Goal: Task Accomplishment & Management: Manage account settings

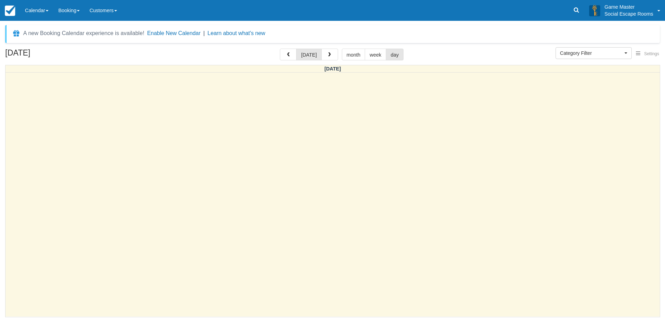
select select
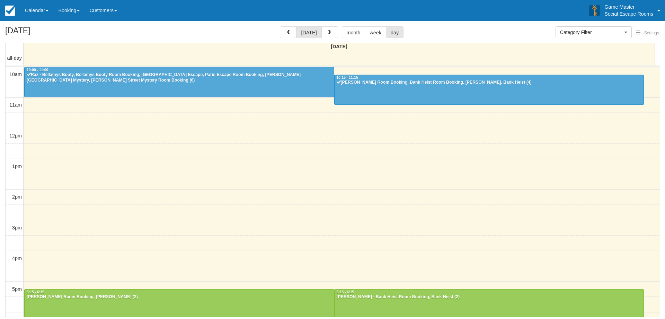
select select
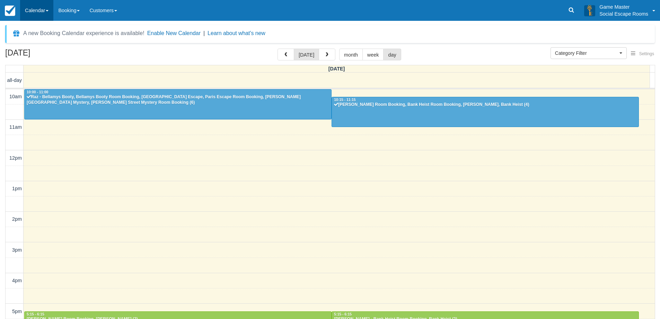
click at [41, 14] on link "Calendar" at bounding box center [36, 10] width 33 height 21
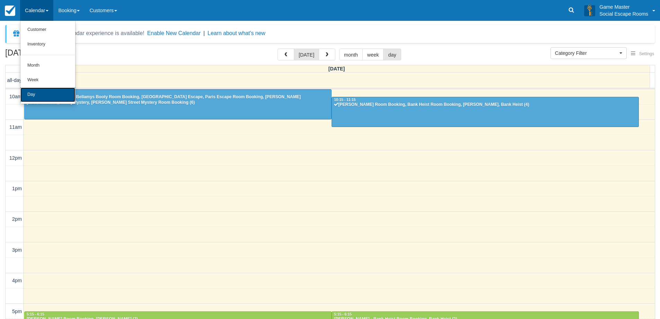
click at [45, 93] on link "Day" at bounding box center [47, 94] width 55 height 15
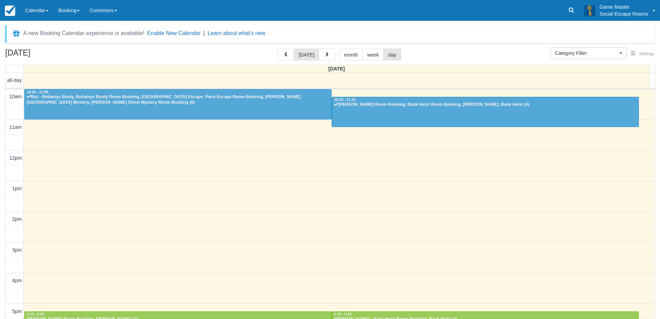
select select
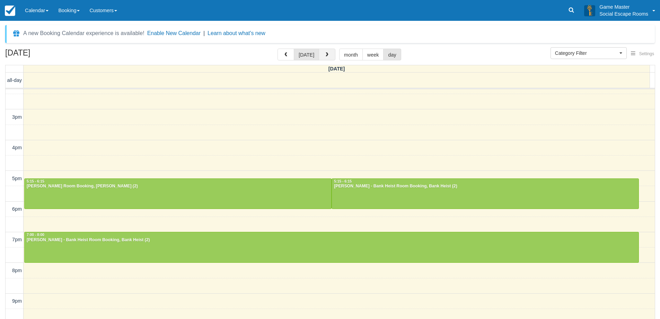
click at [332, 57] on button "button" at bounding box center [327, 55] width 17 height 12
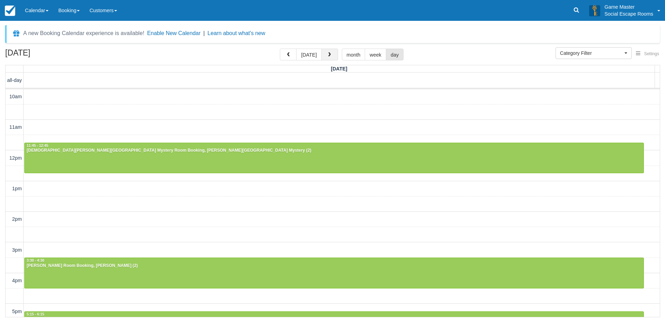
click at [332, 57] on button "button" at bounding box center [330, 55] width 17 height 12
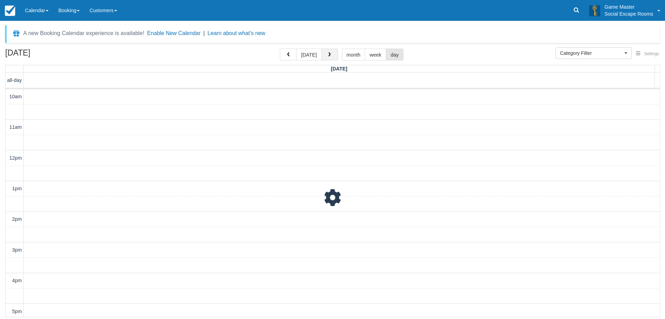
click at [332, 57] on button "button" at bounding box center [330, 55] width 17 height 12
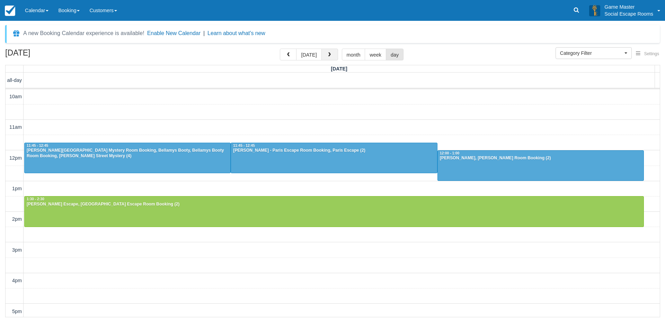
click at [332, 57] on button "button" at bounding box center [330, 55] width 17 height 12
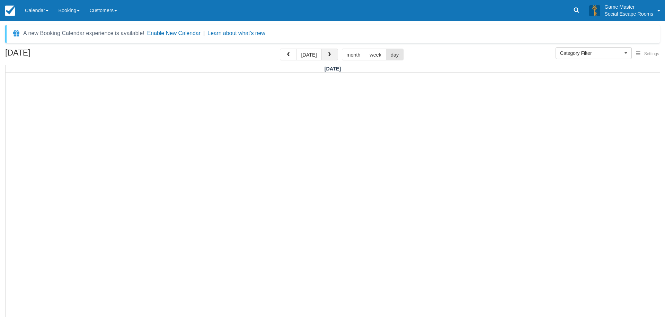
click at [332, 57] on button "button" at bounding box center [330, 55] width 17 height 12
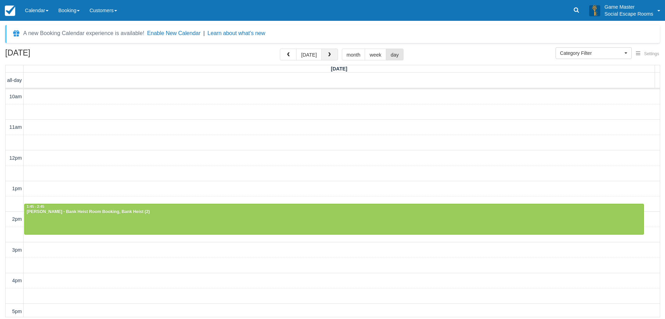
click at [327, 58] on button "button" at bounding box center [330, 55] width 17 height 12
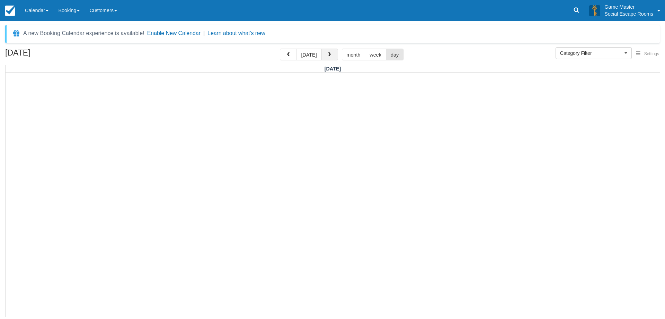
click at [327, 58] on button "button" at bounding box center [330, 55] width 17 height 12
click at [291, 56] on span "button" at bounding box center [288, 54] width 5 height 5
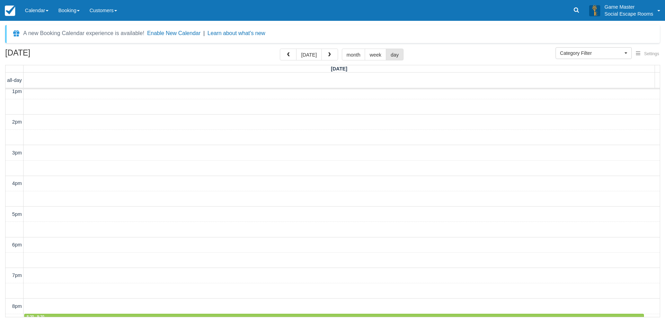
scroll to position [155, 0]
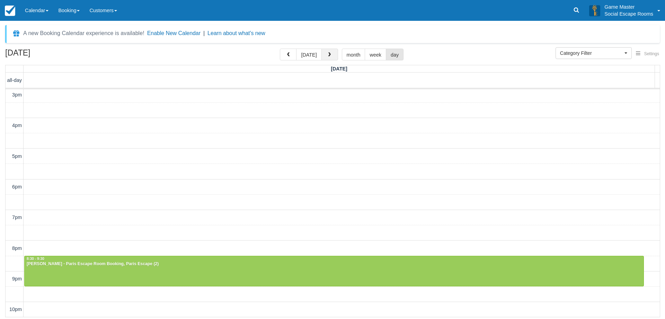
click at [330, 55] on span "button" at bounding box center [329, 54] width 5 height 5
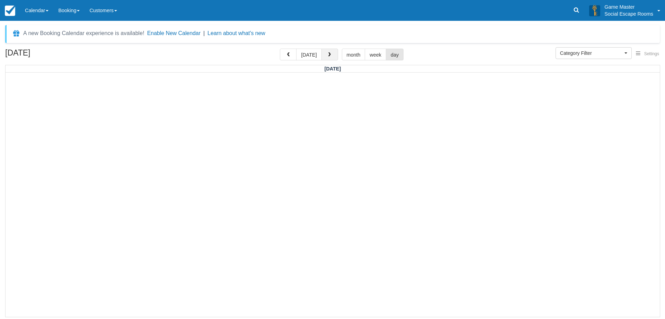
click at [330, 55] on span "button" at bounding box center [329, 54] width 5 height 5
click at [333, 59] on button "button" at bounding box center [330, 55] width 17 height 12
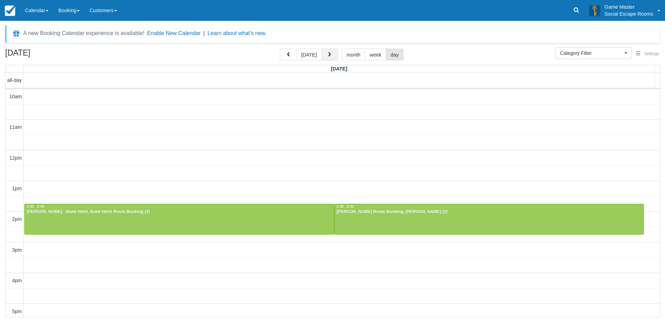
click at [333, 59] on button "button" at bounding box center [330, 55] width 17 height 12
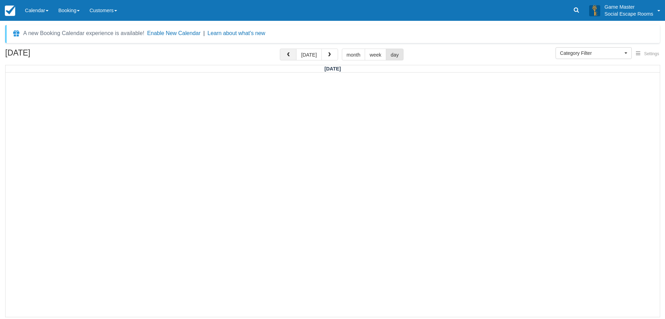
click at [288, 54] on span "button" at bounding box center [288, 54] width 5 height 5
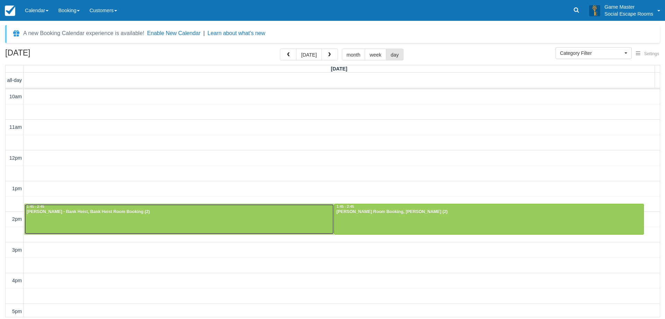
drag, startPoint x: 262, startPoint y: 225, endPoint x: 275, endPoint y: 217, distance: 15.3
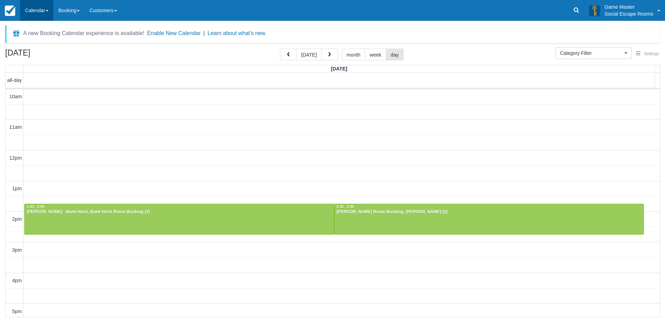
click at [49, 9] on link "Calendar" at bounding box center [36, 10] width 33 height 21
click at [61, 96] on link "Day" at bounding box center [47, 94] width 55 height 15
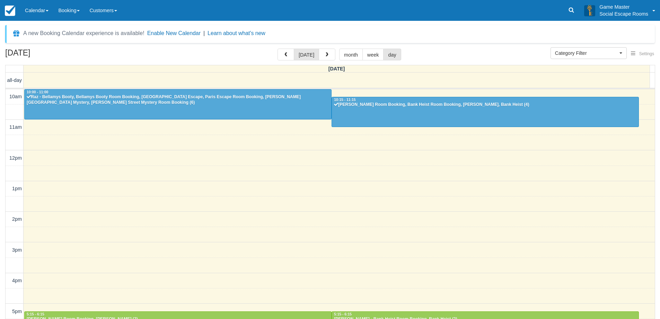
select select
